Goal: Task Accomplishment & Management: Manage account settings

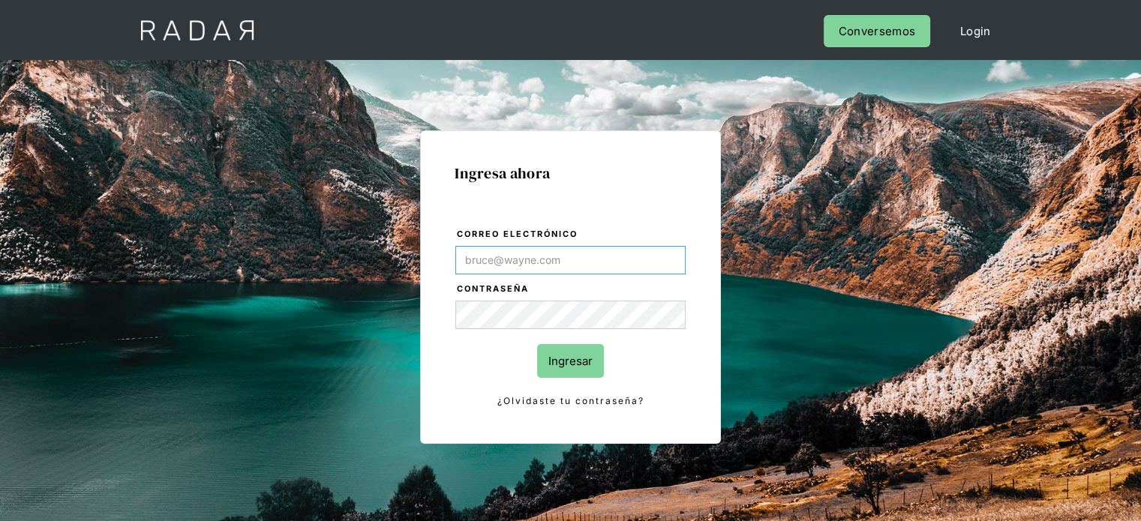
type input "[EMAIL_ADDRESS][PERSON_NAME][DOMAIN_NAME]"
click at [555, 353] on input "Ingresar" at bounding box center [570, 361] width 67 height 34
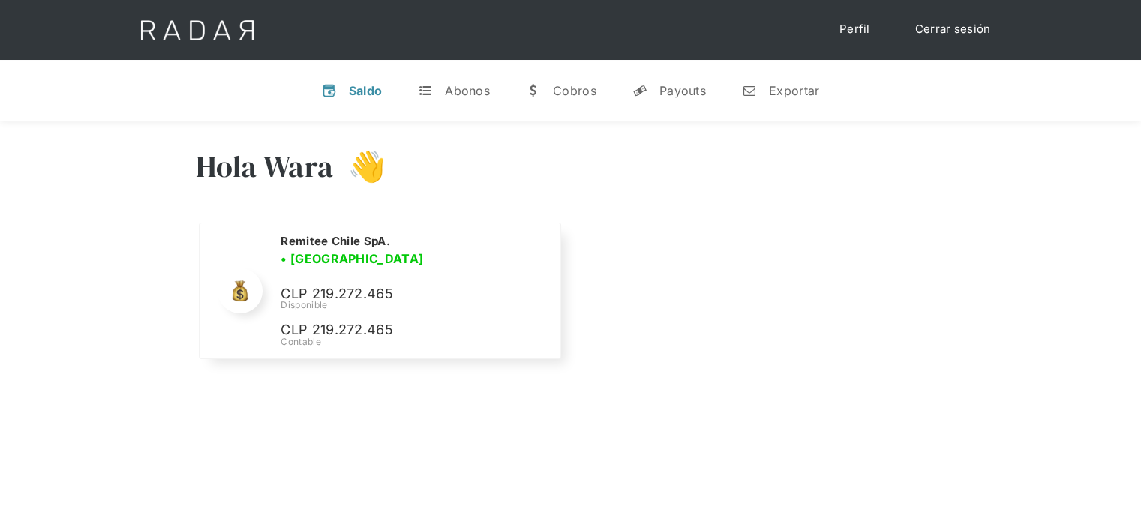
click at [232, 386] on div "Hola Wara 👋 Cargando tus cuentas... Nombre de la empresa • Conectada • Desconec…" at bounding box center [570, 256] width 1141 height 269
click at [213, 317] on div "Remitee Chile SpA. • Conectada • Desconectada CLP 219.272.465 Disponible CLP 21…" at bounding box center [378, 289] width 360 height 135
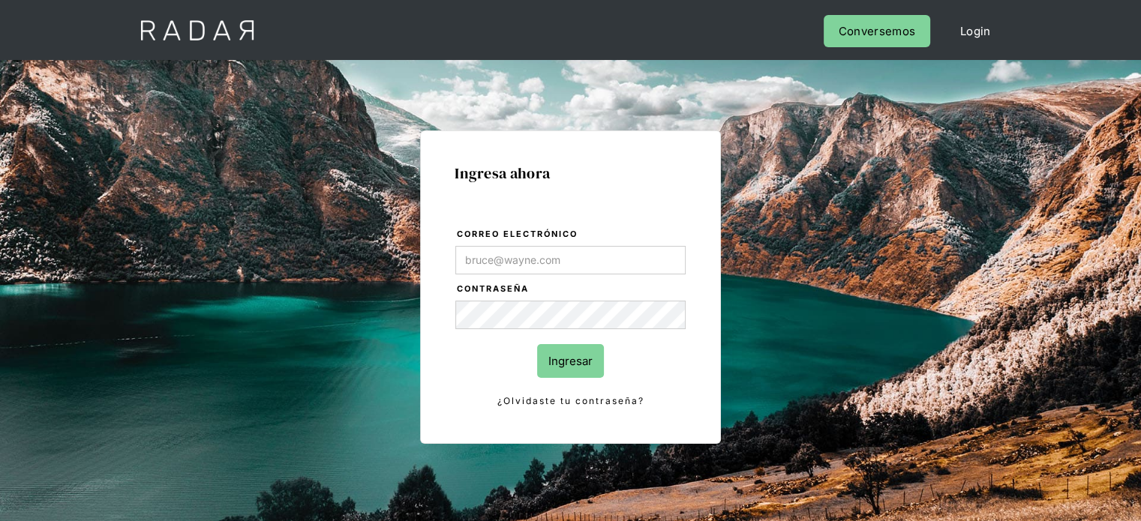
type input "[EMAIL_ADDRESS][PERSON_NAME][DOMAIN_NAME]"
click at [558, 353] on input "Ingresar" at bounding box center [570, 361] width 67 height 34
